Goal: Navigation & Orientation: Go to known website

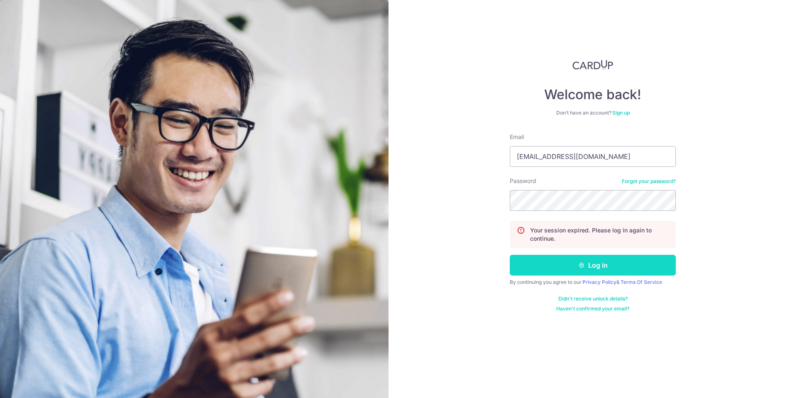
click at [599, 263] on button "Log in" at bounding box center [593, 265] width 166 height 21
